Goal: Obtain resource: Obtain resource

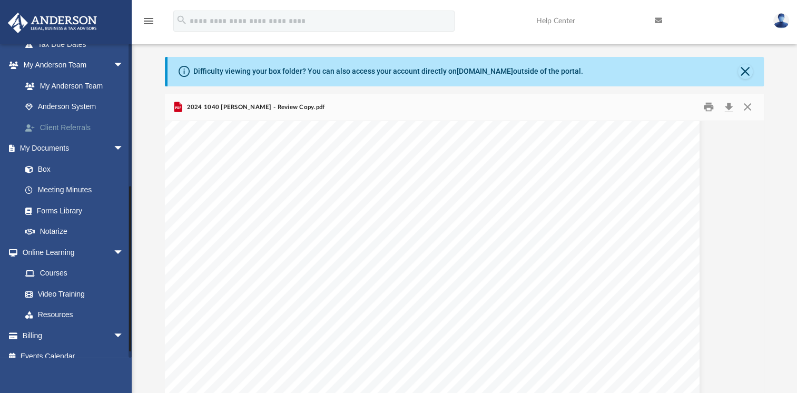
scroll to position [263, 0]
click at [44, 169] on link "Box" at bounding box center [77, 168] width 125 height 21
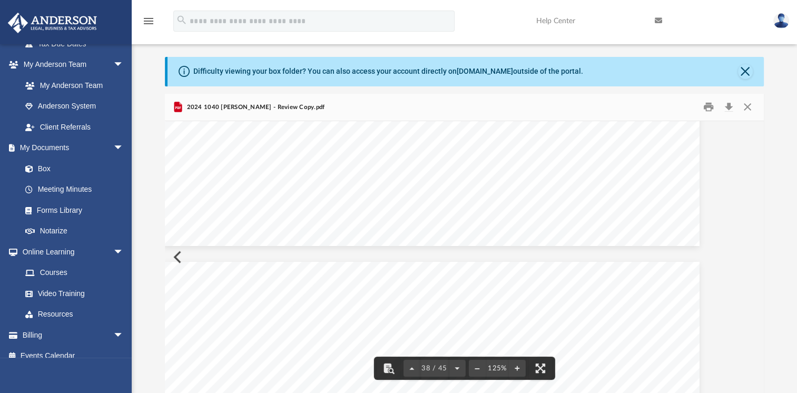
scroll to position [0, 0]
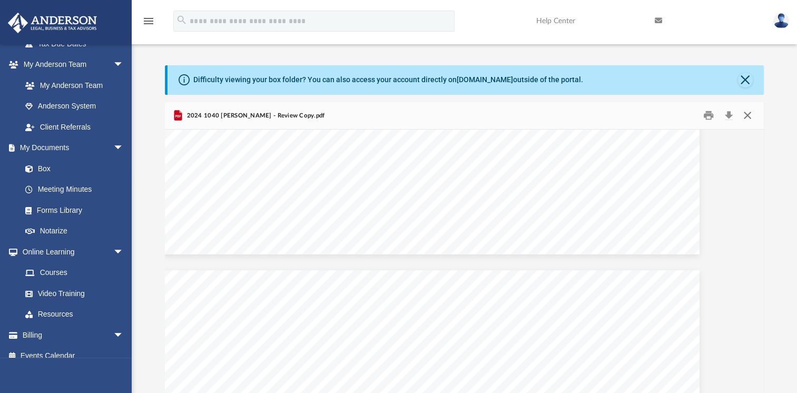
click at [748, 115] on button "Close" at bounding box center [746, 115] width 19 height 16
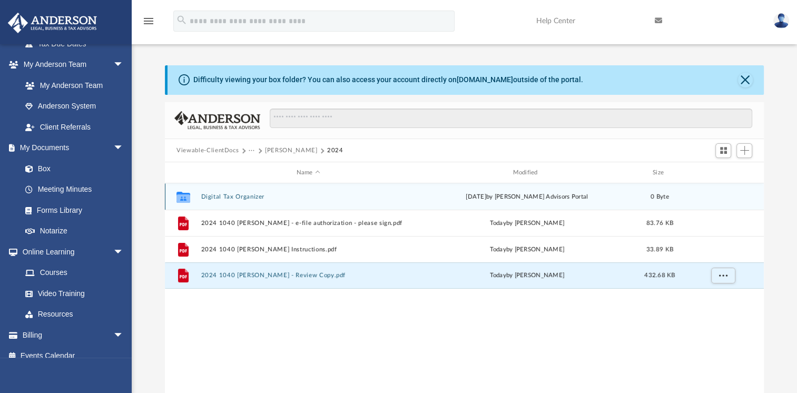
click at [222, 195] on button "Digital Tax Organizer" at bounding box center [308, 196] width 214 height 7
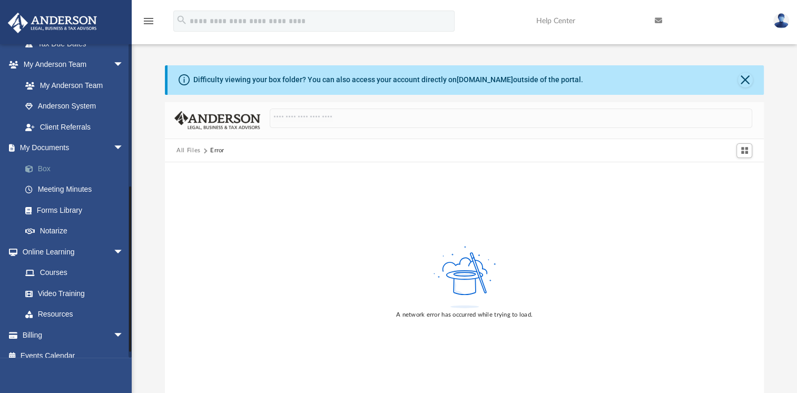
click at [46, 170] on link "Box" at bounding box center [77, 168] width 125 height 21
click at [188, 150] on button "All Files" at bounding box center [188, 150] width 24 height 9
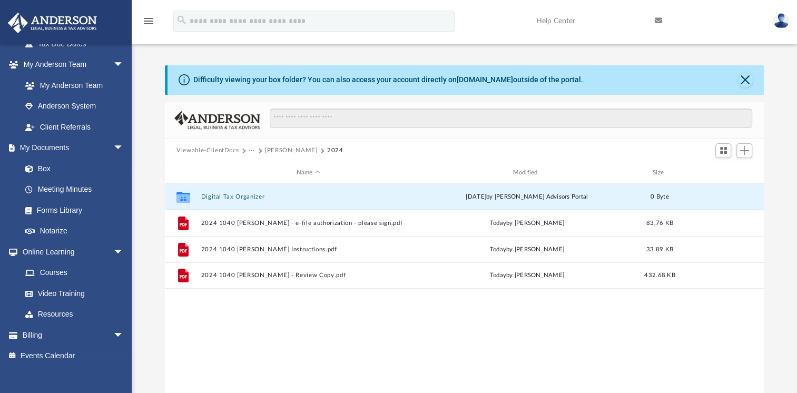
scroll to position [231, 590]
click at [282, 149] on button "[PERSON_NAME]" at bounding box center [291, 150] width 52 height 9
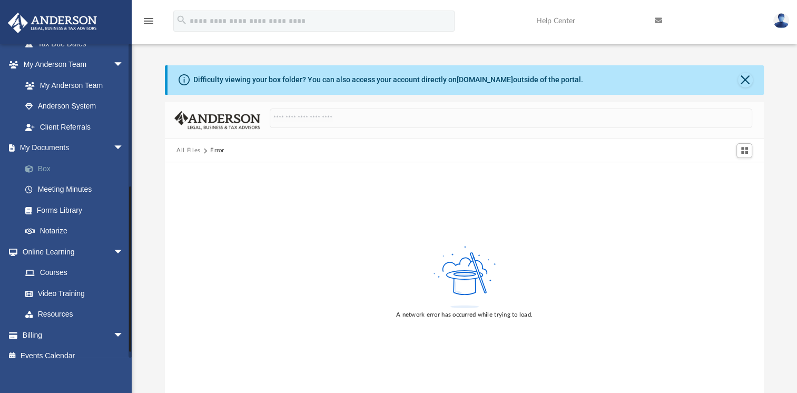
click at [43, 165] on link "Box" at bounding box center [77, 168] width 125 height 21
click at [40, 166] on link "Box" at bounding box center [77, 168] width 125 height 21
click at [188, 150] on button "All Files" at bounding box center [188, 150] width 24 height 9
click at [188, 149] on button "All Files" at bounding box center [188, 150] width 24 height 9
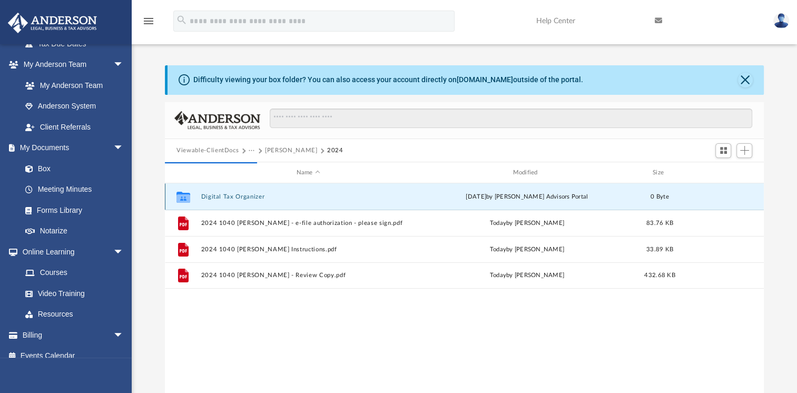
click at [179, 195] on icon "grid" at bounding box center [183, 198] width 14 height 8
click at [215, 196] on button "Digital Tax Organizer" at bounding box center [308, 196] width 214 height 7
click at [43, 170] on link "Box" at bounding box center [77, 168] width 125 height 21
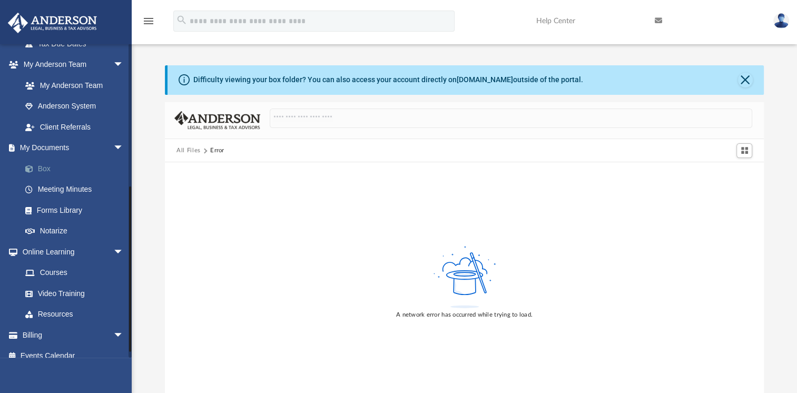
click at [46, 168] on link "Box" at bounding box center [77, 168] width 125 height 21
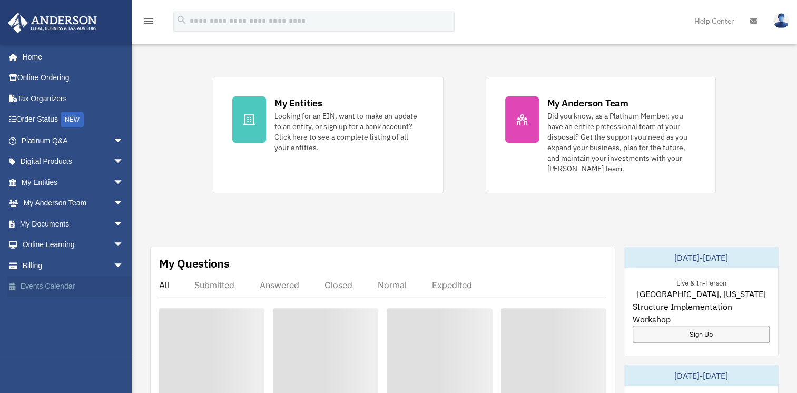
scroll to position [263, 0]
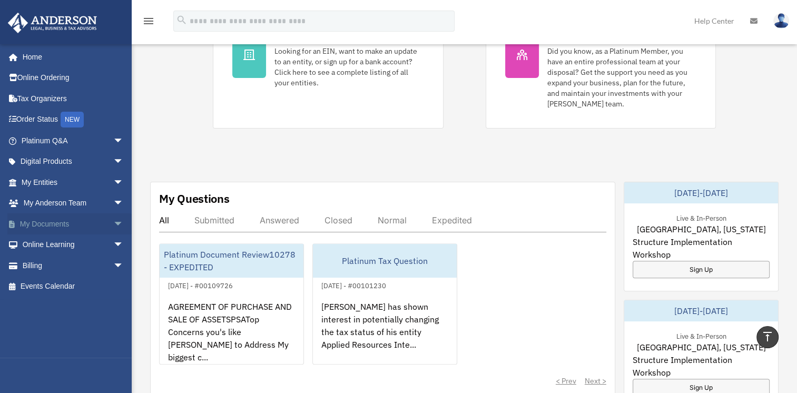
click at [113, 220] on span "arrow_drop_down" at bounding box center [123, 224] width 21 height 22
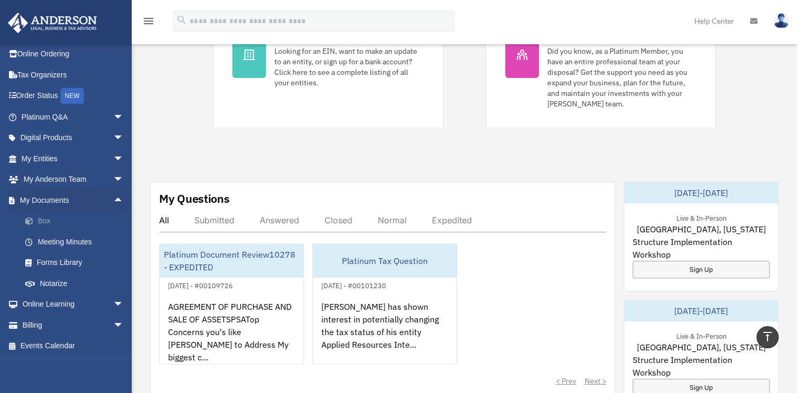
scroll to position [24, 0]
click at [40, 220] on link "Box" at bounding box center [77, 220] width 125 height 21
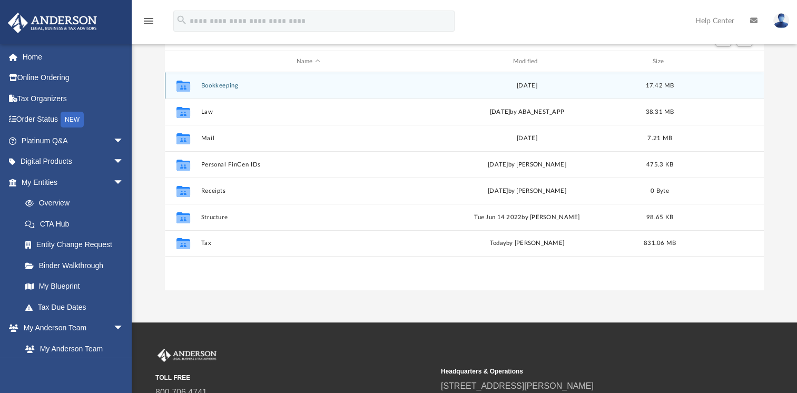
scroll to position [211, 0]
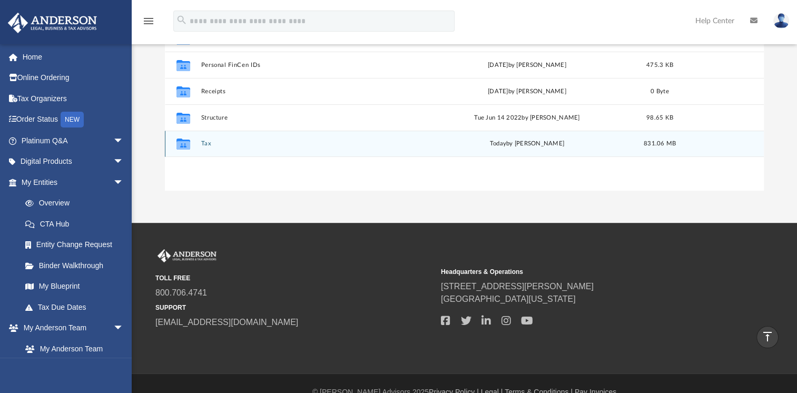
click at [185, 142] on icon "grid" at bounding box center [183, 145] width 14 height 8
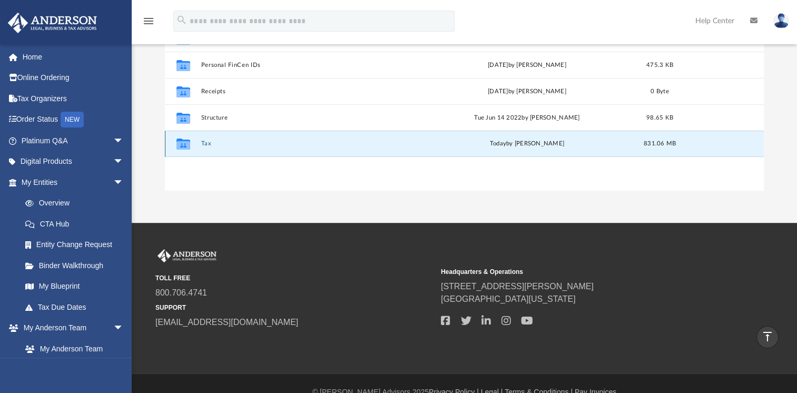
click at [205, 142] on button "Tax" at bounding box center [308, 143] width 214 height 7
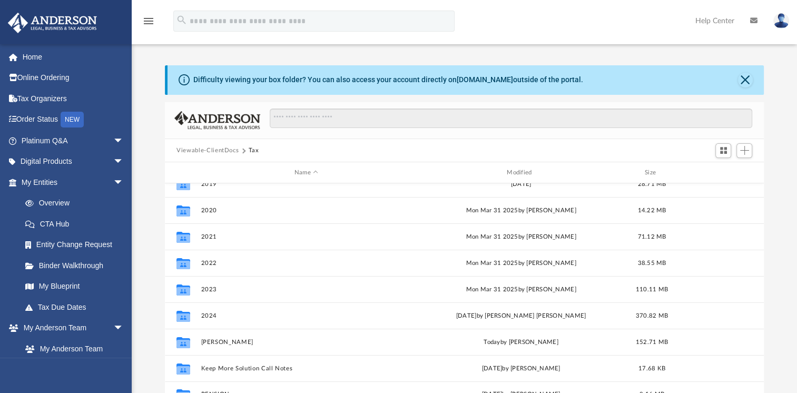
scroll to position [45, 0]
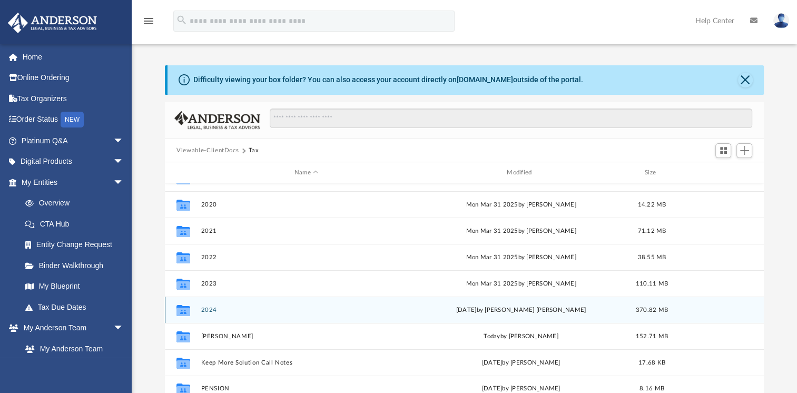
click at [204, 309] on button "2024" at bounding box center [306, 310] width 210 height 7
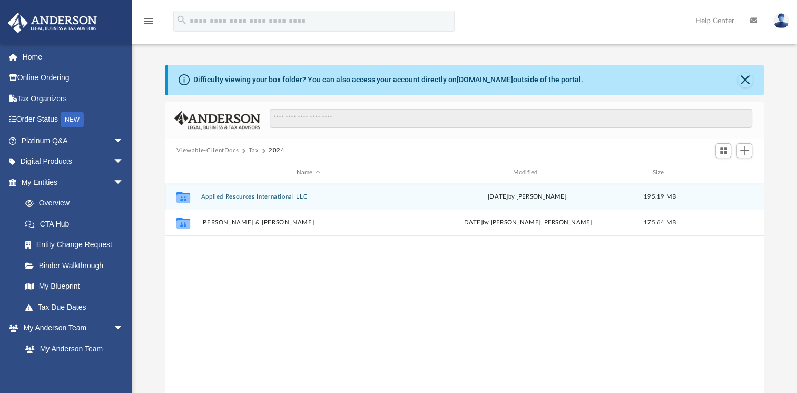
scroll to position [0, 0]
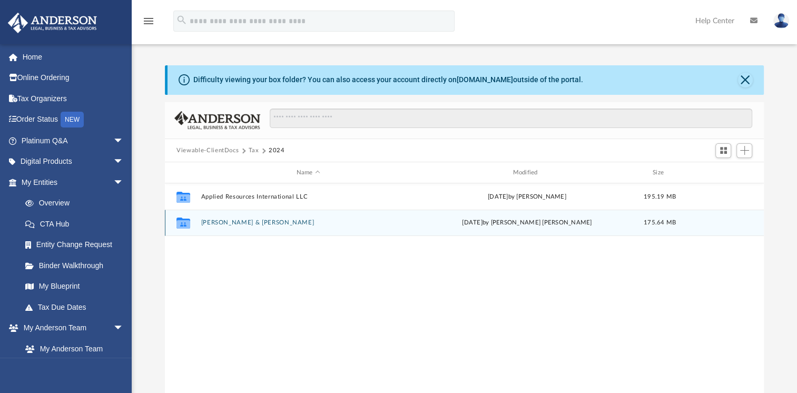
click at [229, 222] on button "Corthell, Bryan & Martha" at bounding box center [308, 222] width 214 height 7
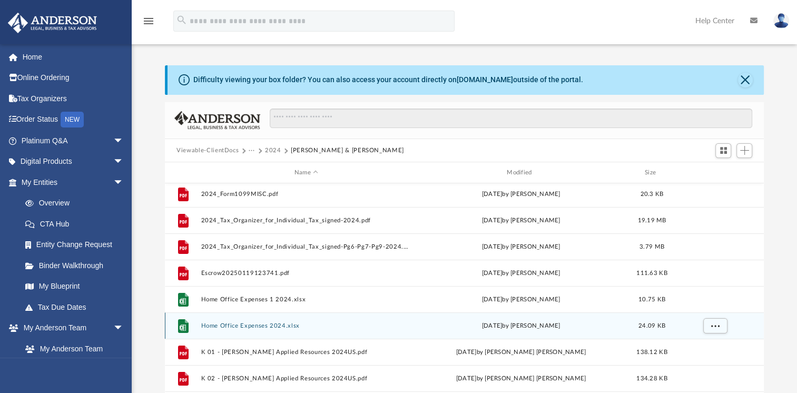
scroll to position [203, 0]
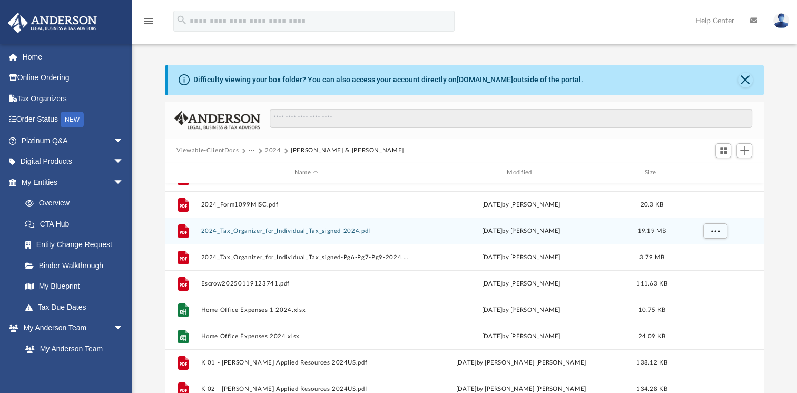
click at [188, 231] on icon "grid" at bounding box center [183, 231] width 11 height 14
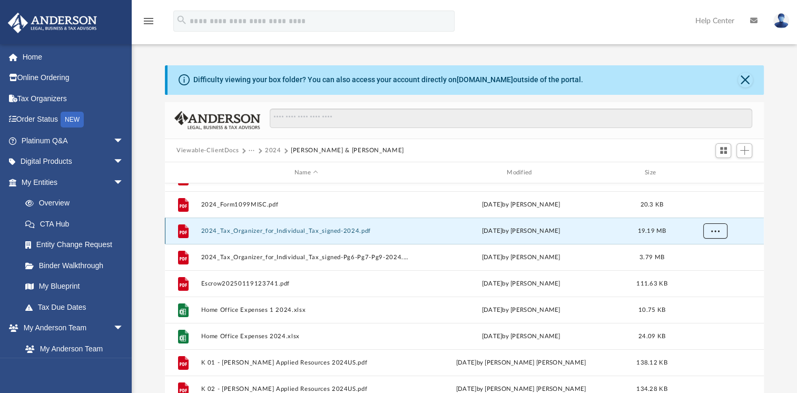
click at [720, 232] on button "More options" at bounding box center [715, 231] width 24 height 16
click at [706, 251] on li "Preview" at bounding box center [706, 252] width 31 height 11
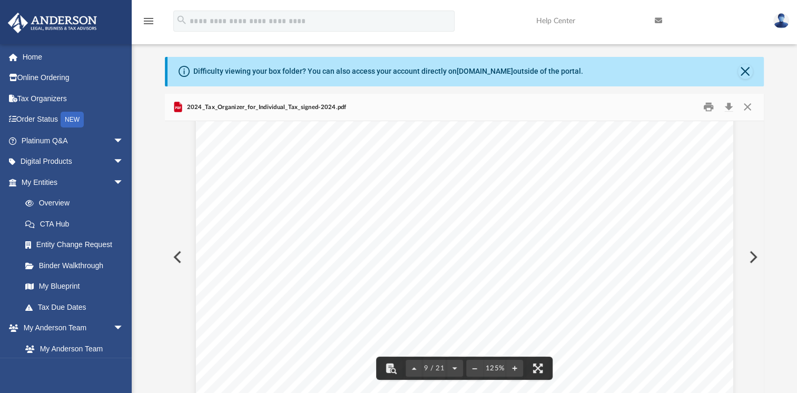
scroll to position [6111, 0]
click at [745, 104] on button "Close" at bounding box center [746, 107] width 19 height 16
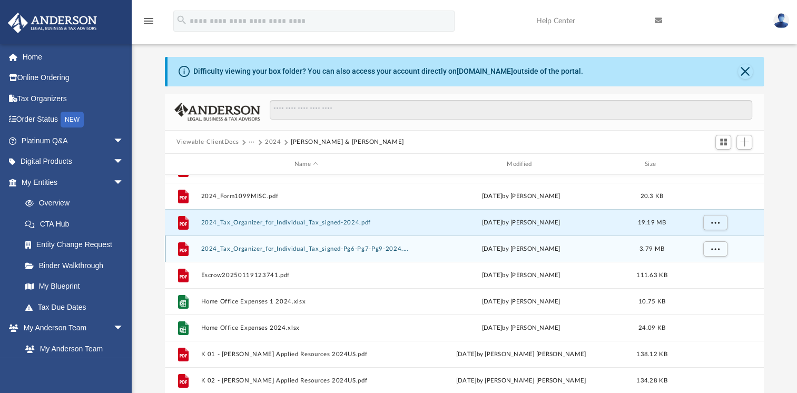
click at [208, 247] on button "2024_Tax_Organizer_for_Individual_Tax_signed-Pg6-Pg7-Pg9-2024.pdf" at bounding box center [306, 248] width 210 height 7
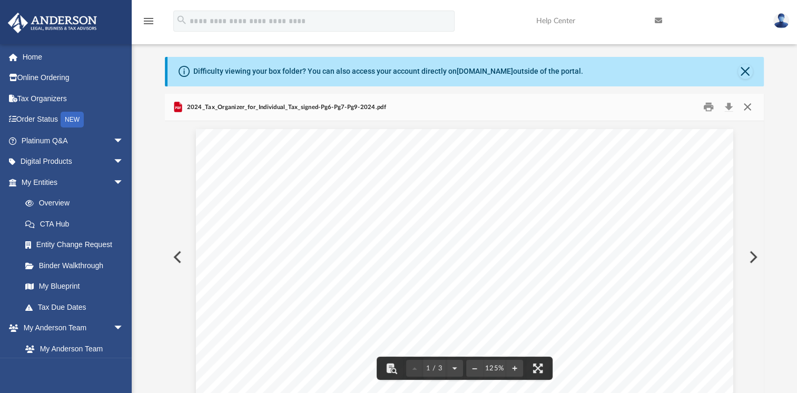
click at [745, 103] on button "Close" at bounding box center [746, 107] width 19 height 16
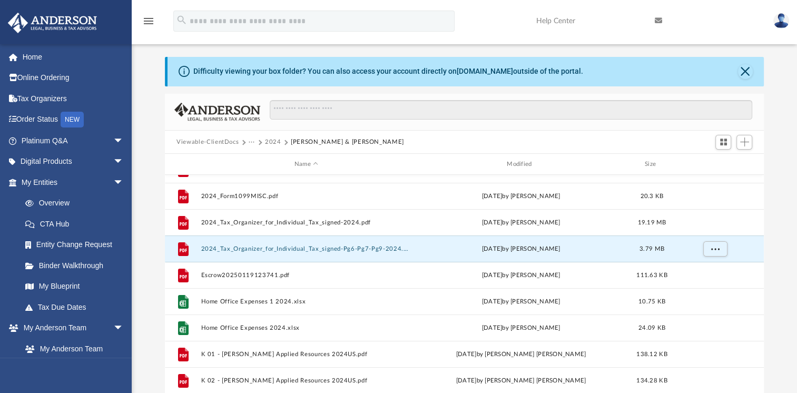
click at [274, 139] on button "2024" at bounding box center [273, 141] width 16 height 9
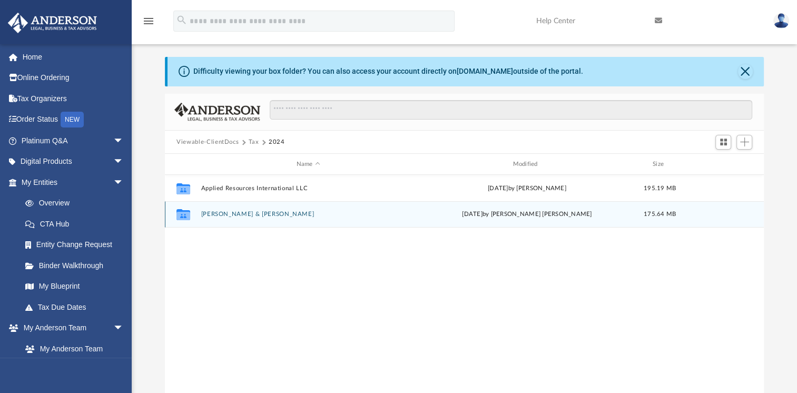
click at [245, 214] on button "Corthell, Bryan & Martha" at bounding box center [308, 214] width 214 height 7
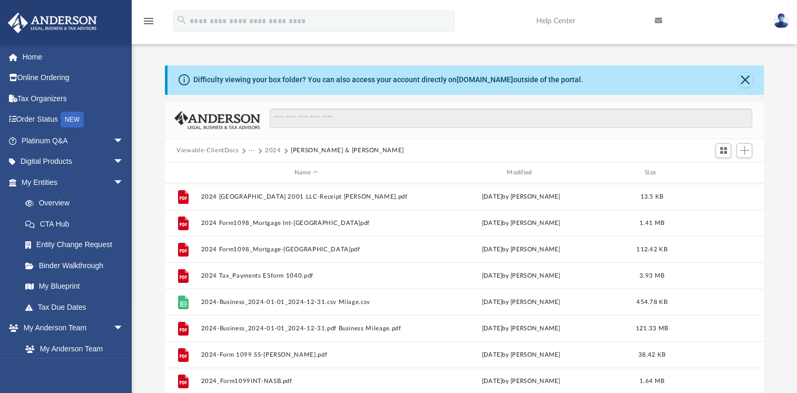
click at [276, 150] on button "2024" at bounding box center [273, 150] width 16 height 9
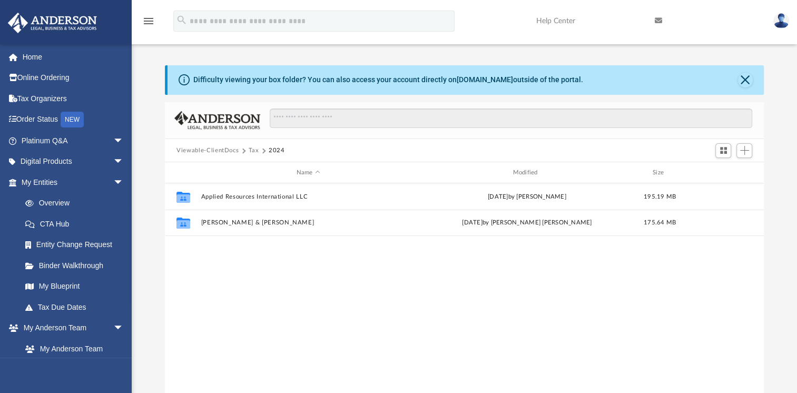
click at [215, 149] on button "Viewable-ClientDocs" at bounding box center [207, 150] width 62 height 9
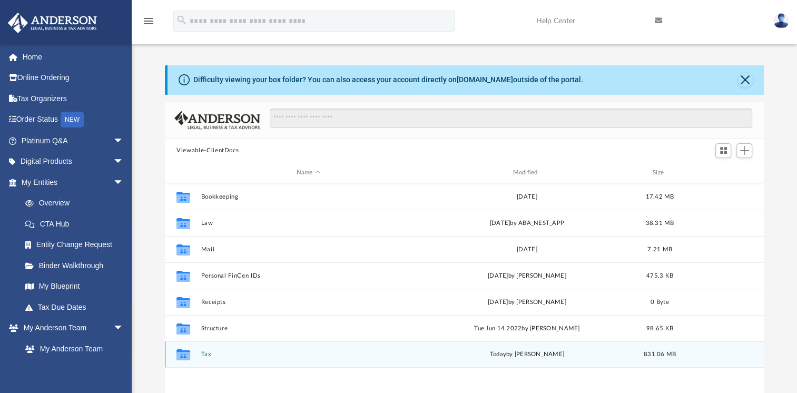
click at [205, 350] on div "Collaborated Folder Tax today by Alex Price 831.06 MB" at bounding box center [464, 354] width 599 height 26
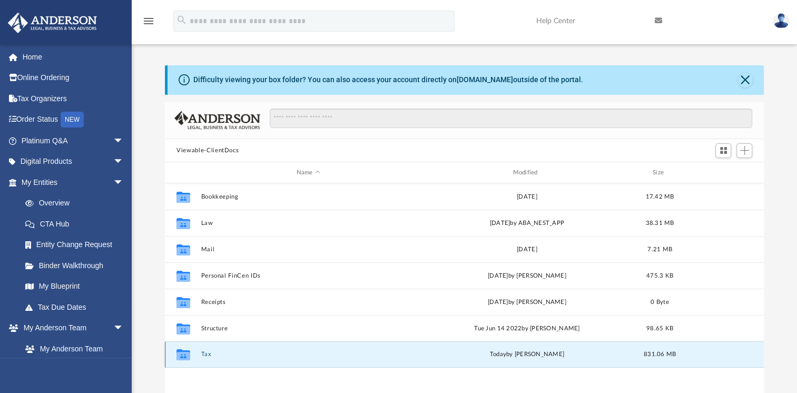
click at [209, 356] on button "Tax" at bounding box center [308, 354] width 214 height 7
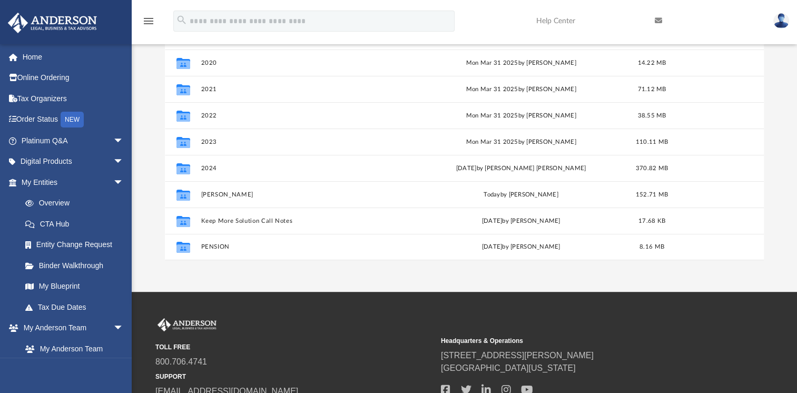
scroll to position [158, 0]
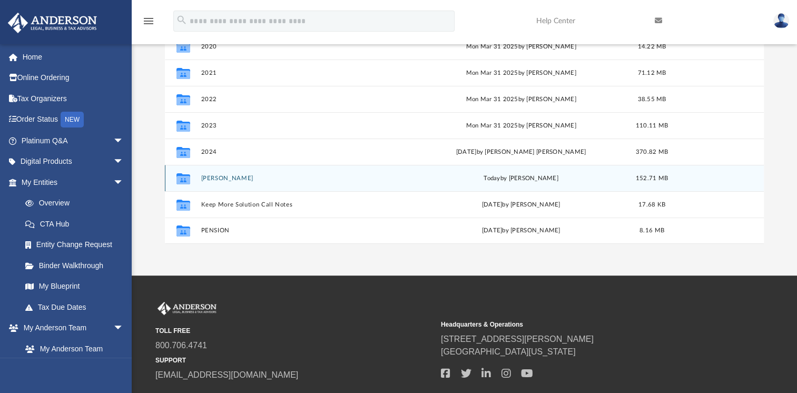
click at [220, 175] on button "Corthell, Bryan" at bounding box center [306, 178] width 210 height 7
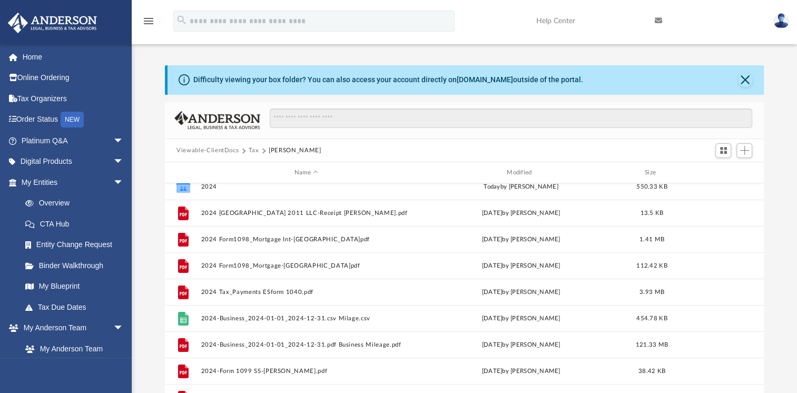
scroll to position [0, 0]
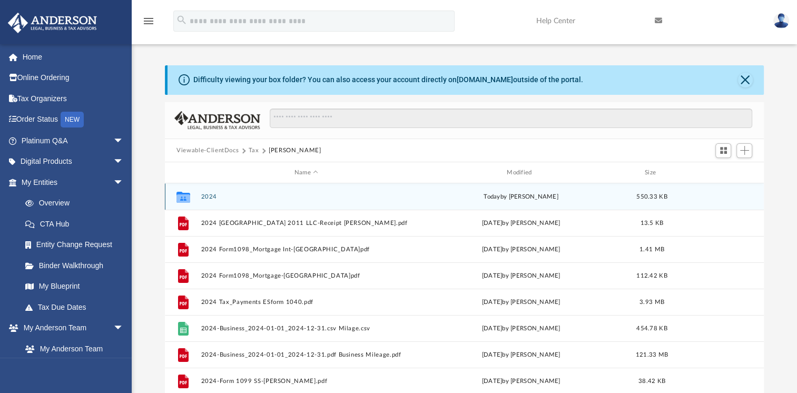
click at [209, 196] on button "2024" at bounding box center [306, 196] width 210 height 7
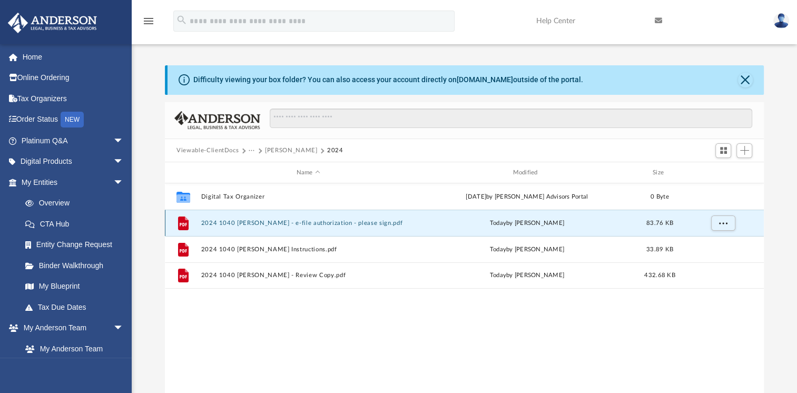
drag, startPoint x: 300, startPoint y: 220, endPoint x: 228, endPoint y: 220, distance: 71.6
click at [228, 220] on button "2024 1040 Corthell, Bryan - e-file authorization - please sign.pdf" at bounding box center [308, 223] width 214 height 7
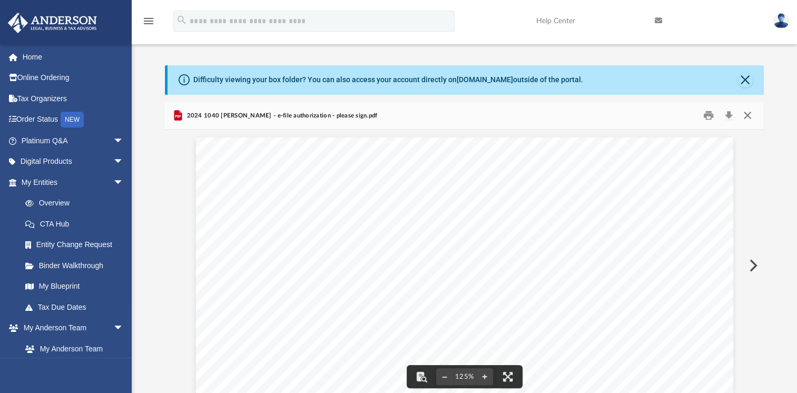
click at [747, 112] on button "Close" at bounding box center [746, 115] width 19 height 16
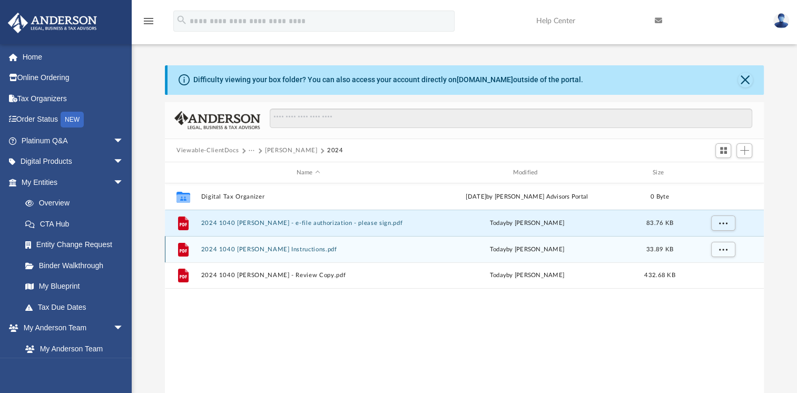
click at [314, 251] on button "2024 1040 [PERSON_NAME] Instructions.pdf" at bounding box center [308, 249] width 214 height 7
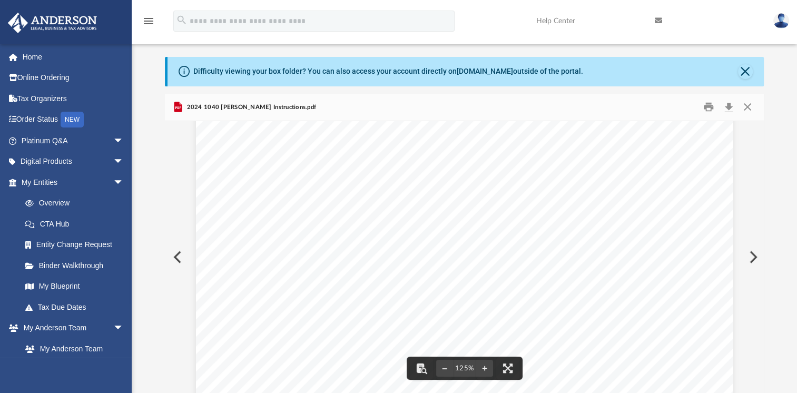
scroll to position [263, 0]
click at [726, 106] on button "Download" at bounding box center [728, 107] width 19 height 16
click at [746, 103] on button "Close" at bounding box center [746, 107] width 19 height 16
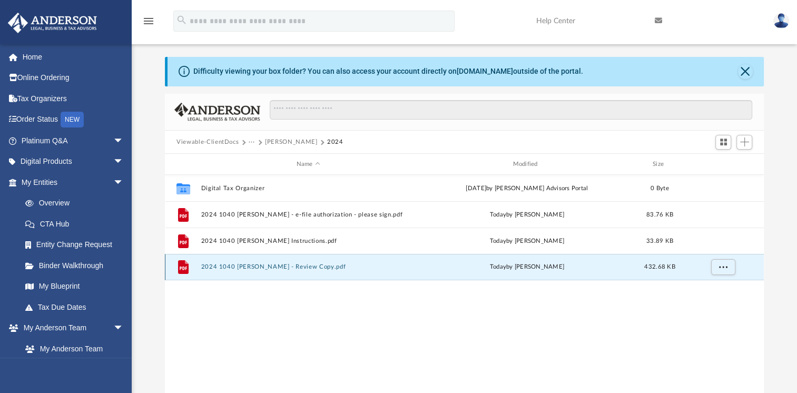
click at [232, 264] on button "2024 1040 [PERSON_NAME] - Review Copy.pdf" at bounding box center [308, 266] width 214 height 7
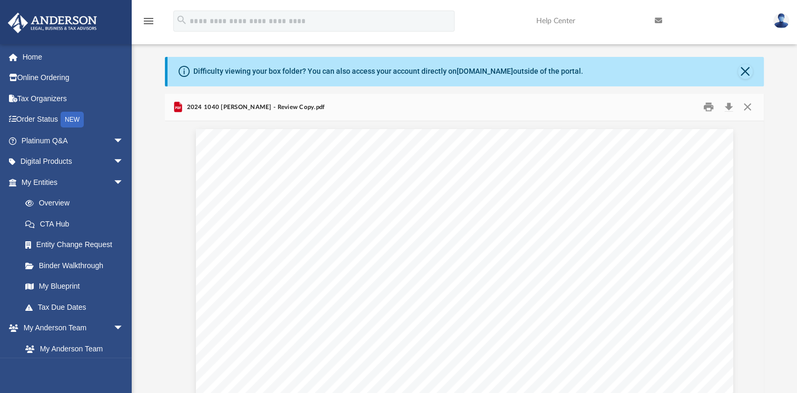
scroll to position [25049, 0]
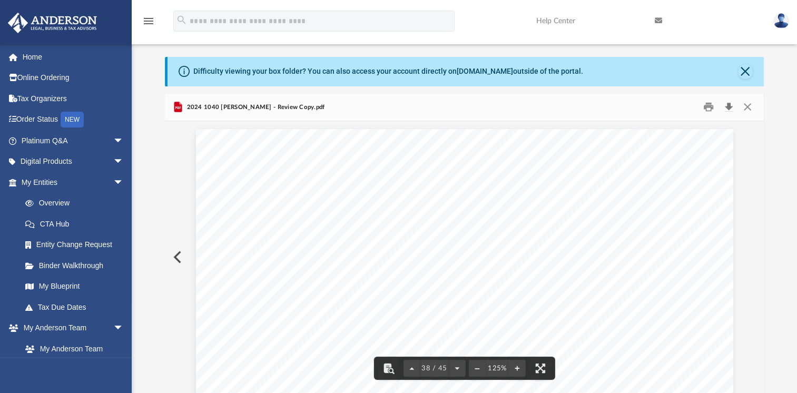
click at [729, 107] on button "Download" at bounding box center [728, 107] width 19 height 16
click at [744, 105] on button "Close" at bounding box center [746, 107] width 19 height 16
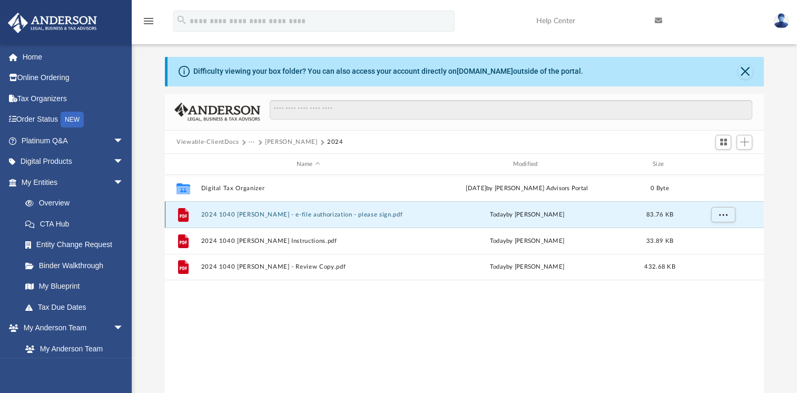
click at [280, 215] on button "2024 1040 [PERSON_NAME] - e-file authorization - please sign.pdf" at bounding box center [308, 214] width 214 height 7
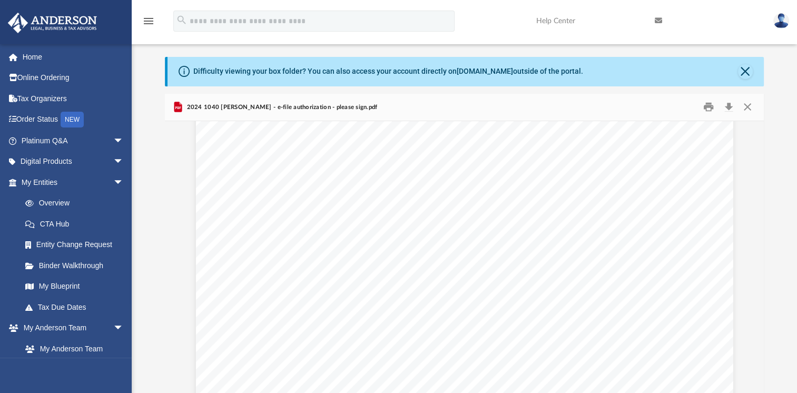
scroll to position [0, 0]
click at [750, 105] on button "Close" at bounding box center [746, 107] width 19 height 16
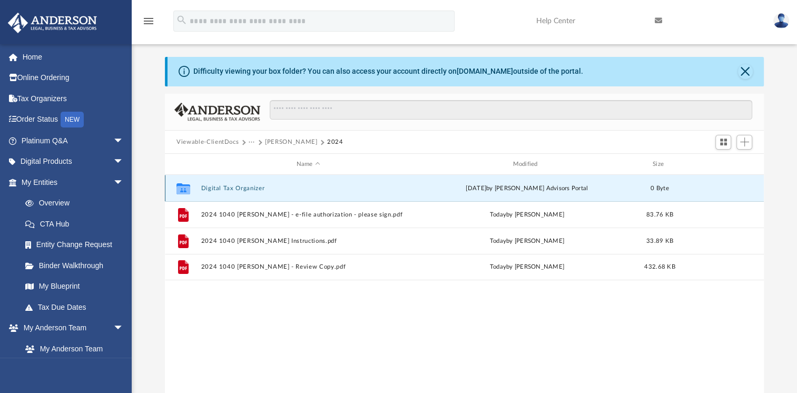
click at [227, 188] on button "Digital Tax Organizer" at bounding box center [308, 188] width 214 height 7
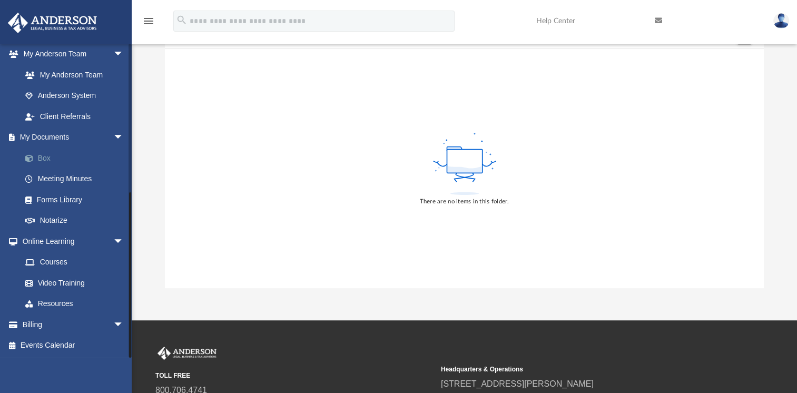
scroll to position [114, 0]
click at [45, 156] on link "Box" at bounding box center [77, 157] width 125 height 21
click at [31, 158] on span at bounding box center [34, 158] width 7 height 7
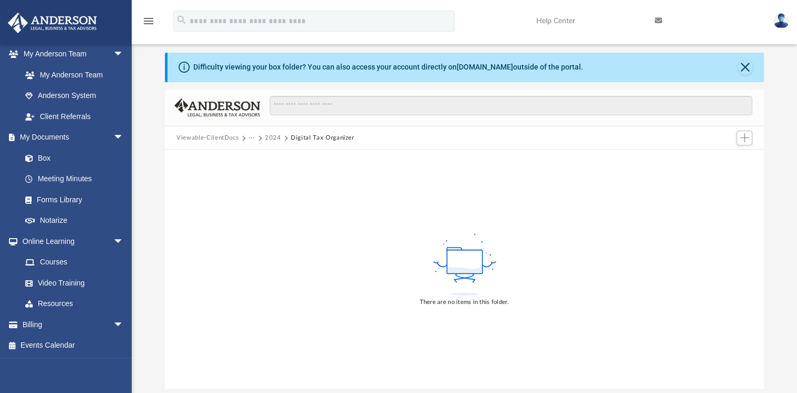
scroll to position [0, 0]
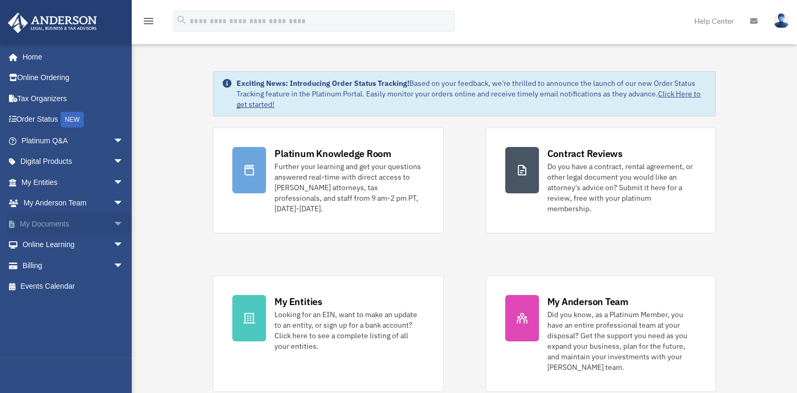
click at [53, 221] on link "My Documents arrow_drop_down" at bounding box center [73, 223] width 132 height 21
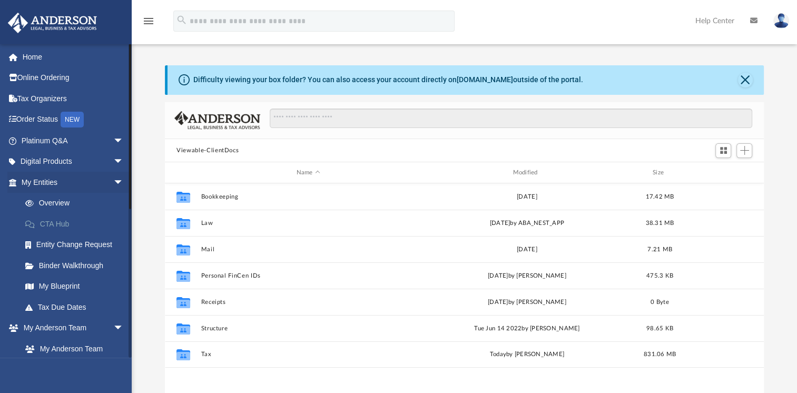
scroll to position [231, 590]
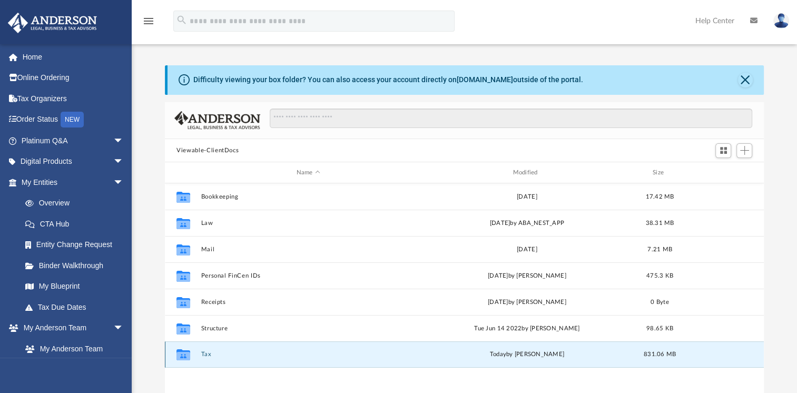
click at [203, 353] on button "Tax" at bounding box center [308, 354] width 214 height 7
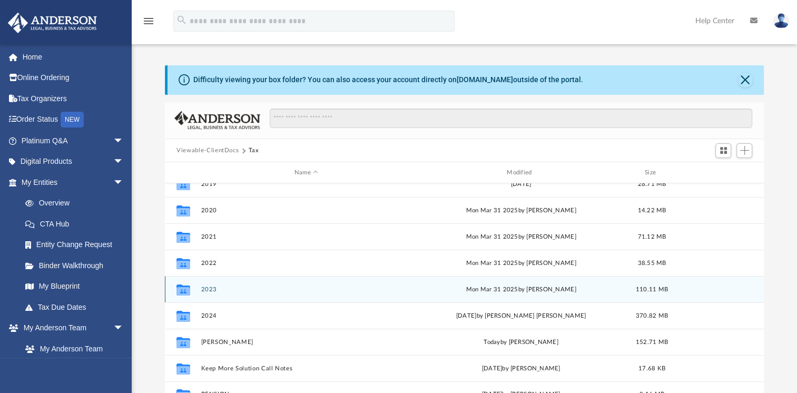
scroll to position [45, 0]
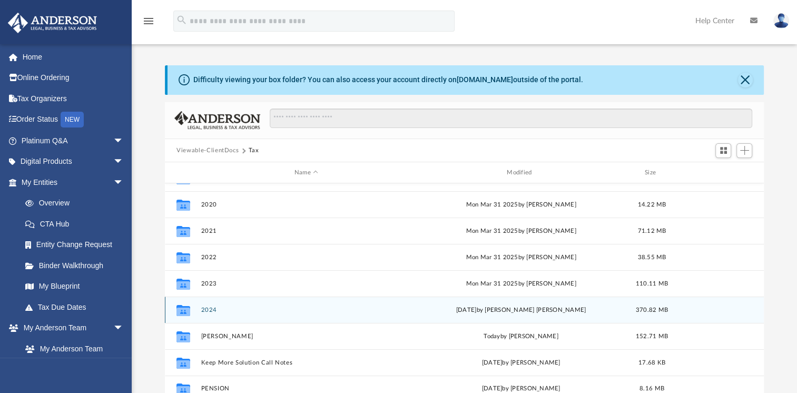
click at [212, 309] on button "2024" at bounding box center [306, 310] width 210 height 7
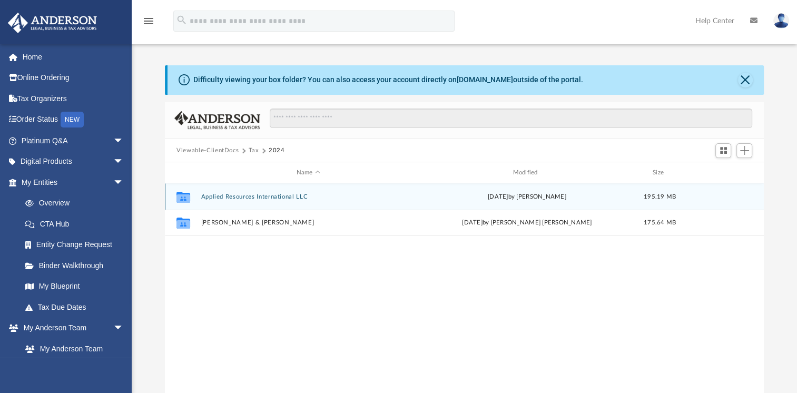
scroll to position [0, 0]
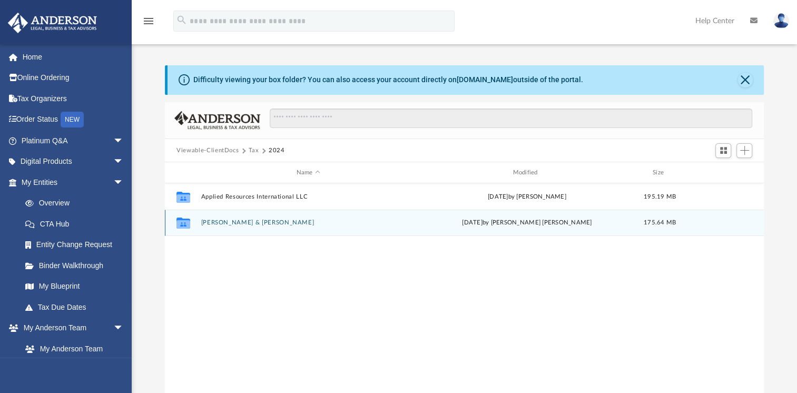
click at [219, 221] on button "[PERSON_NAME] & [PERSON_NAME]" at bounding box center [308, 222] width 214 height 7
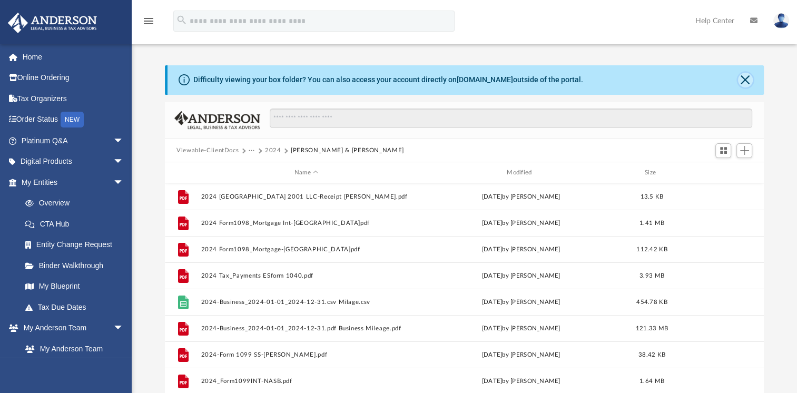
click at [743, 80] on button "Close" at bounding box center [745, 80] width 15 height 15
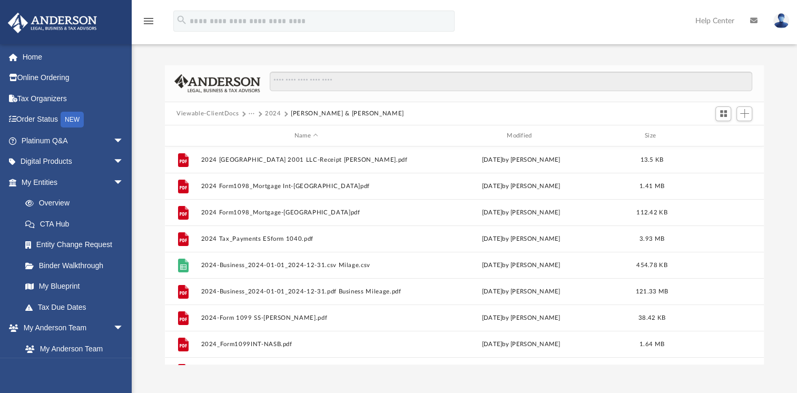
click at [274, 113] on button "2024" at bounding box center [273, 113] width 16 height 9
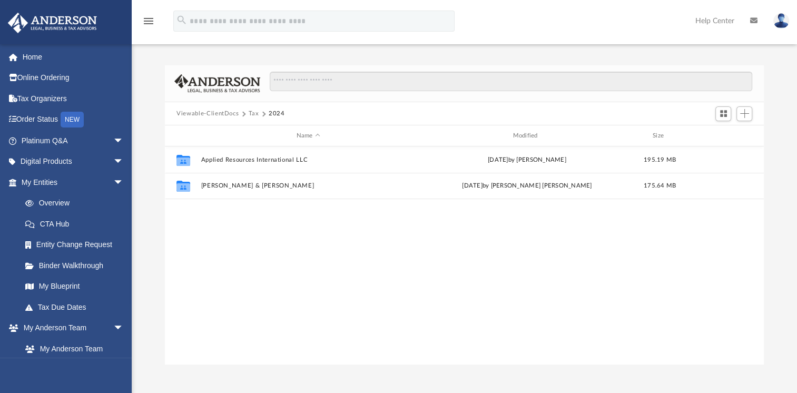
click at [252, 111] on button "Tax" at bounding box center [254, 113] width 11 height 9
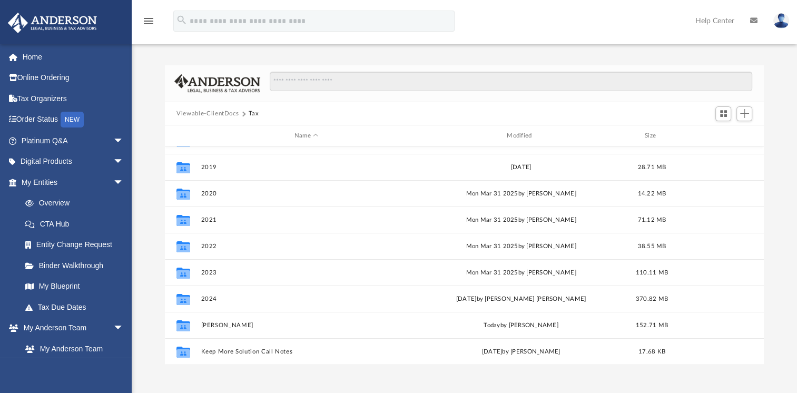
scroll to position [45, 0]
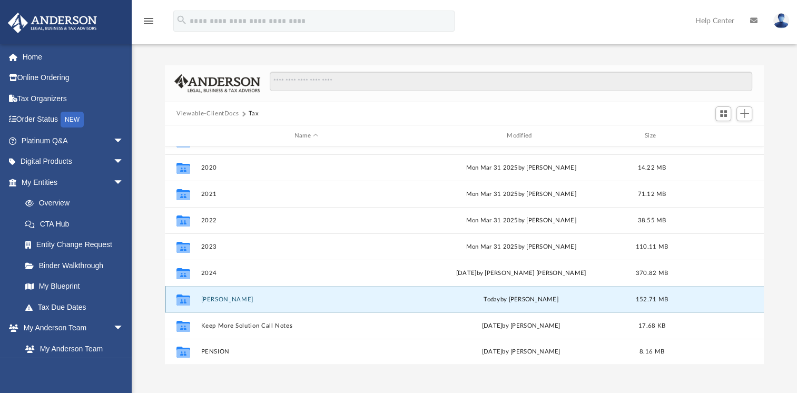
click at [217, 298] on button "[PERSON_NAME]" at bounding box center [306, 299] width 210 height 7
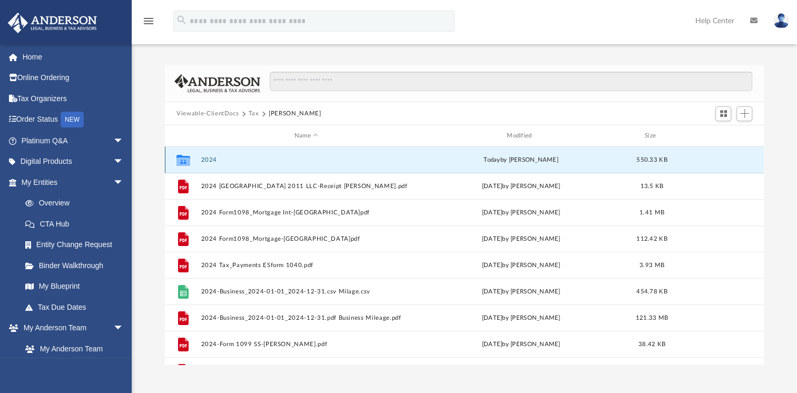
click at [210, 159] on button "2024" at bounding box center [306, 159] width 210 height 7
